Goal: Task Accomplishment & Management: Use online tool/utility

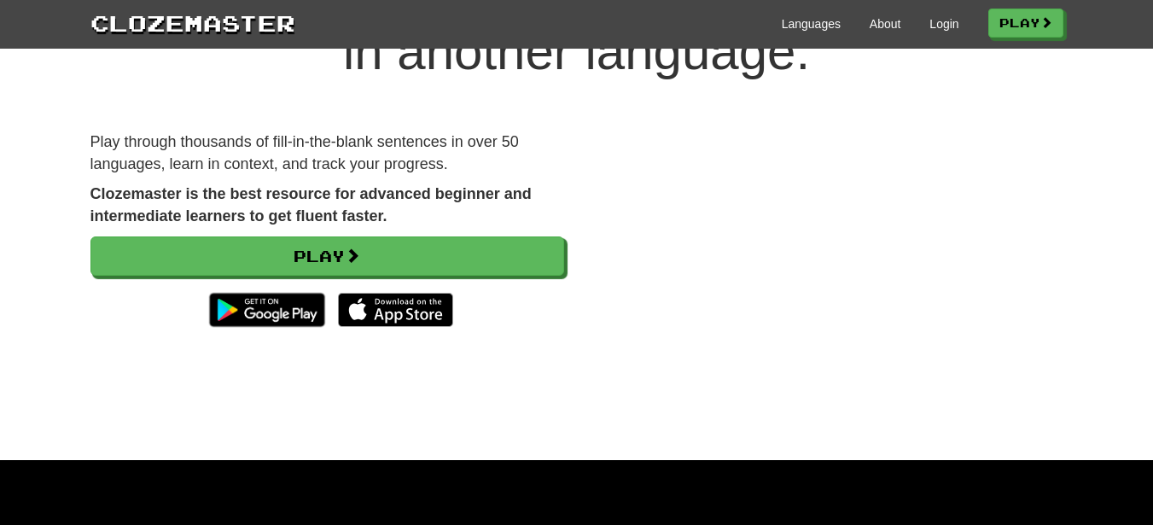
scroll to position [137, 0]
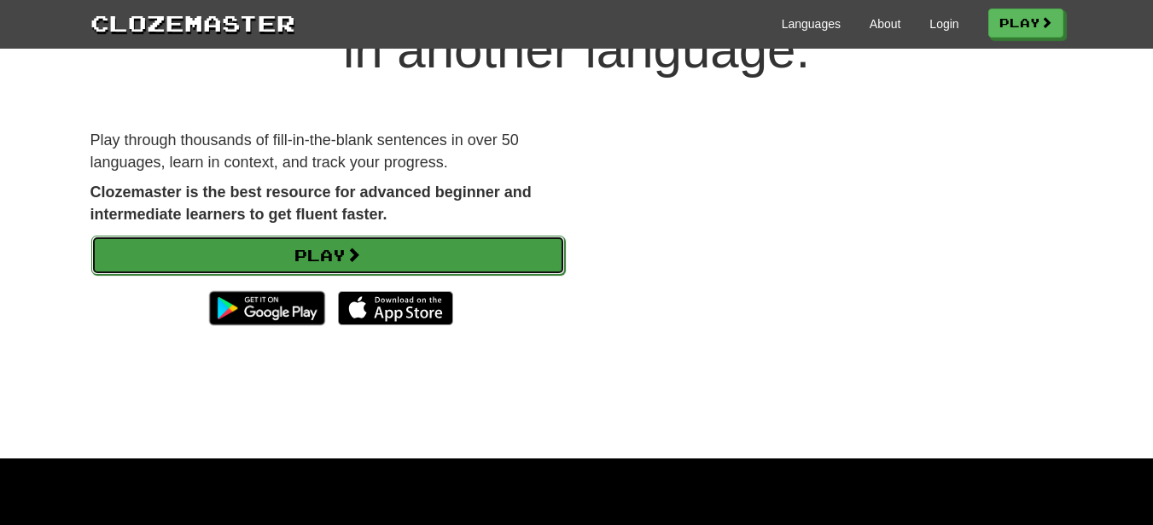
click at [434, 249] on link "Play" at bounding box center [328, 255] width 474 height 39
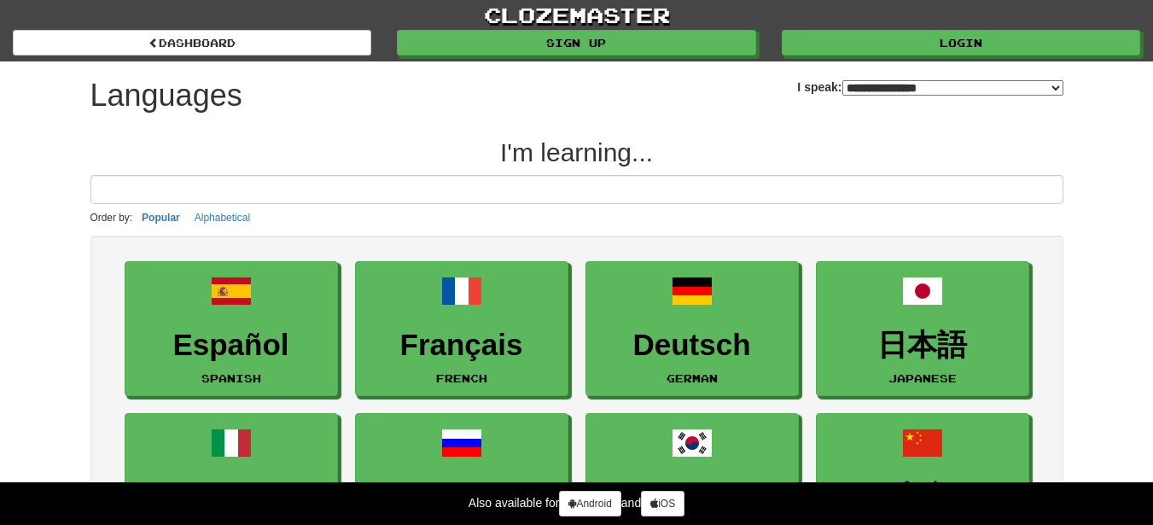
select select "*******"
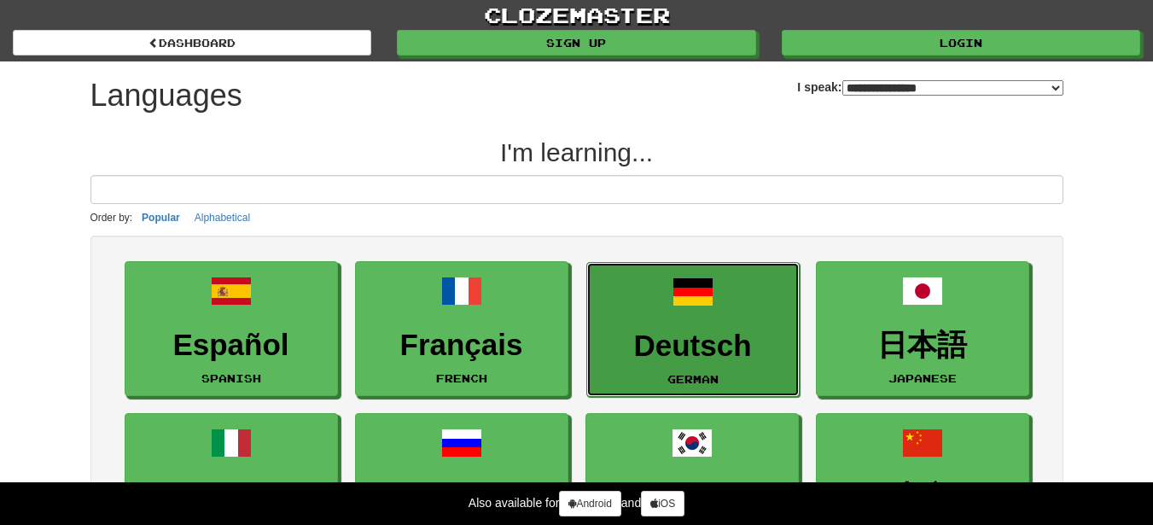
click at [644, 323] on link "Deutsch German" at bounding box center [692, 330] width 213 height 136
